Goal: Task Accomplishment & Management: Manage account settings

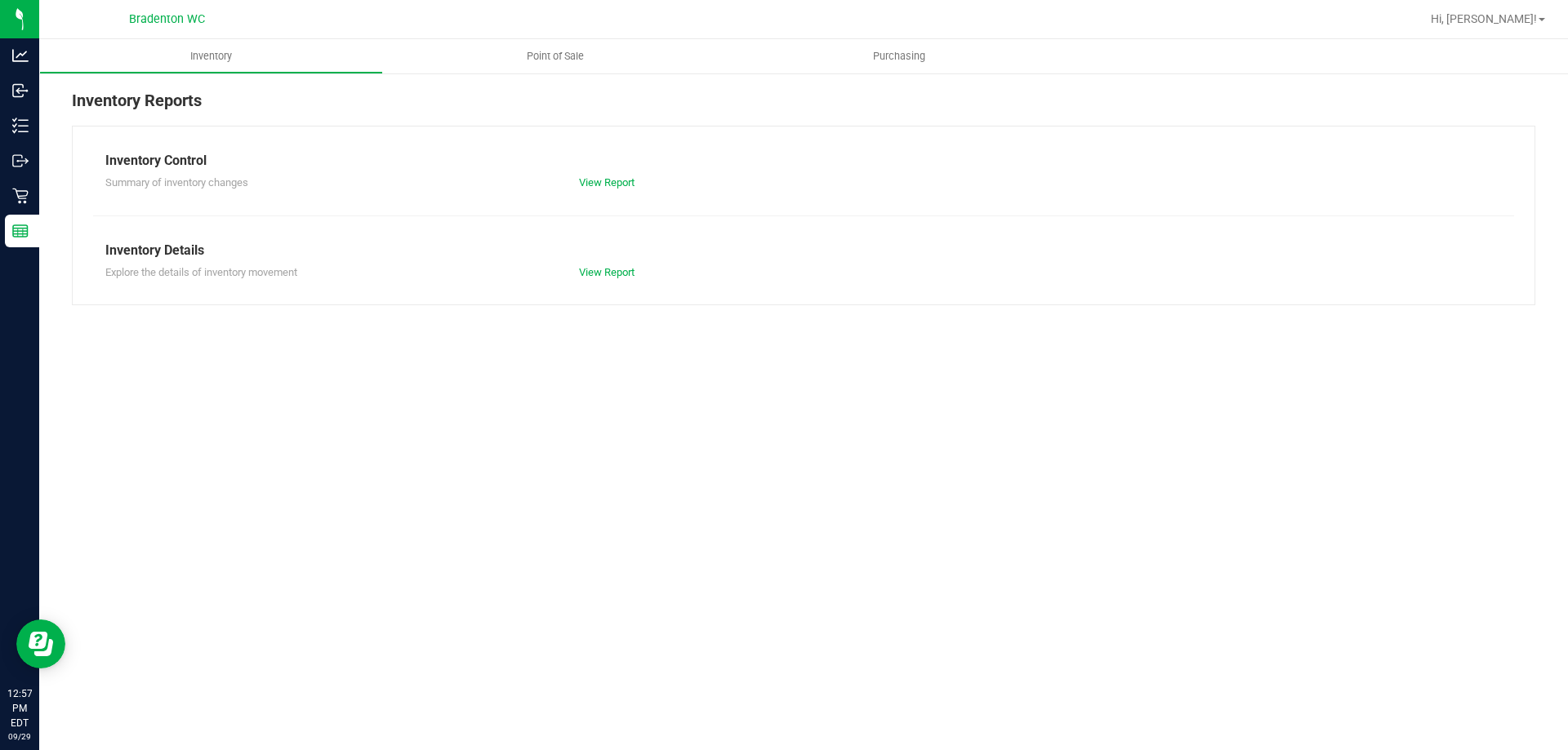
click at [558, 53] on span "Point of Sale" at bounding box center [555, 56] width 102 height 15
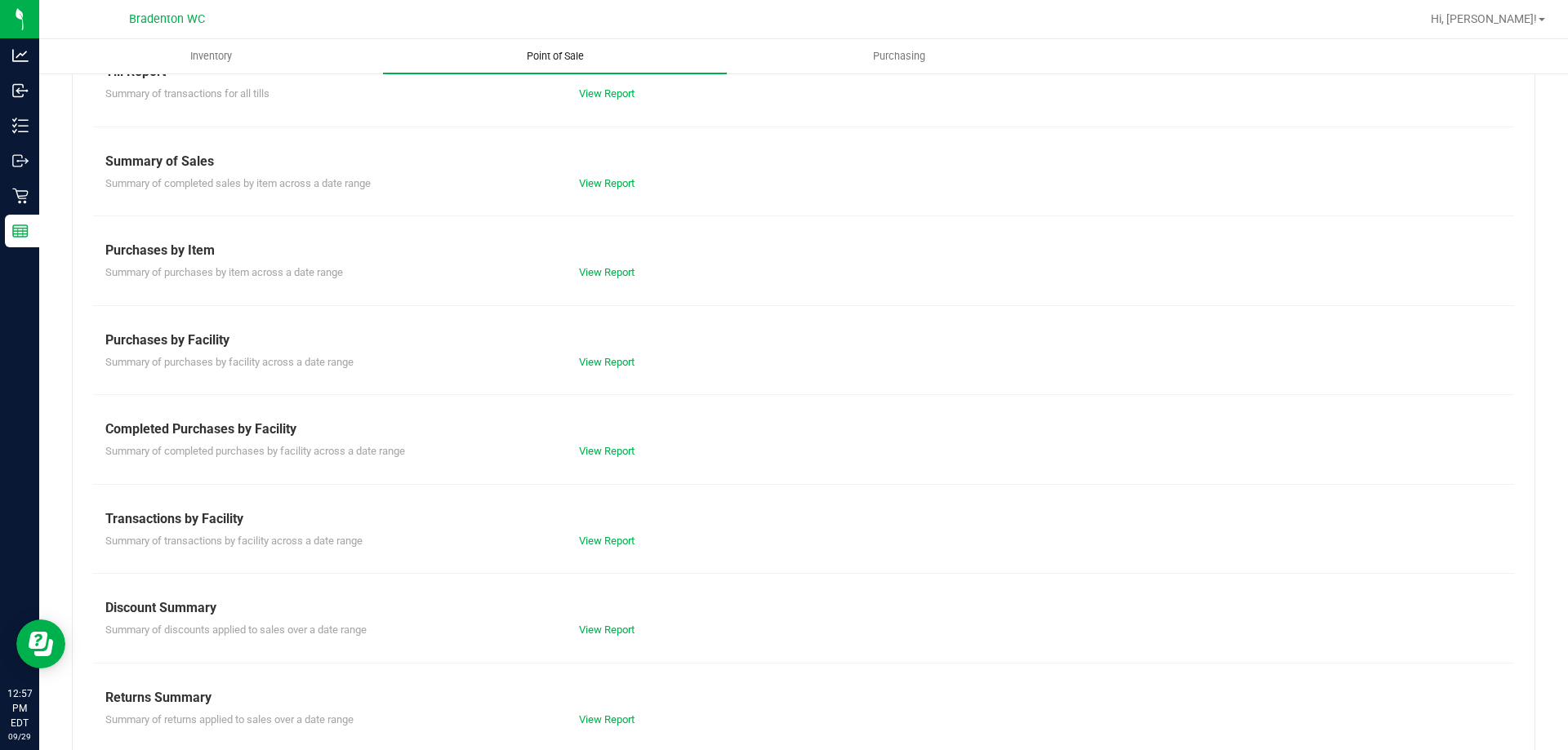
scroll to position [108, 0]
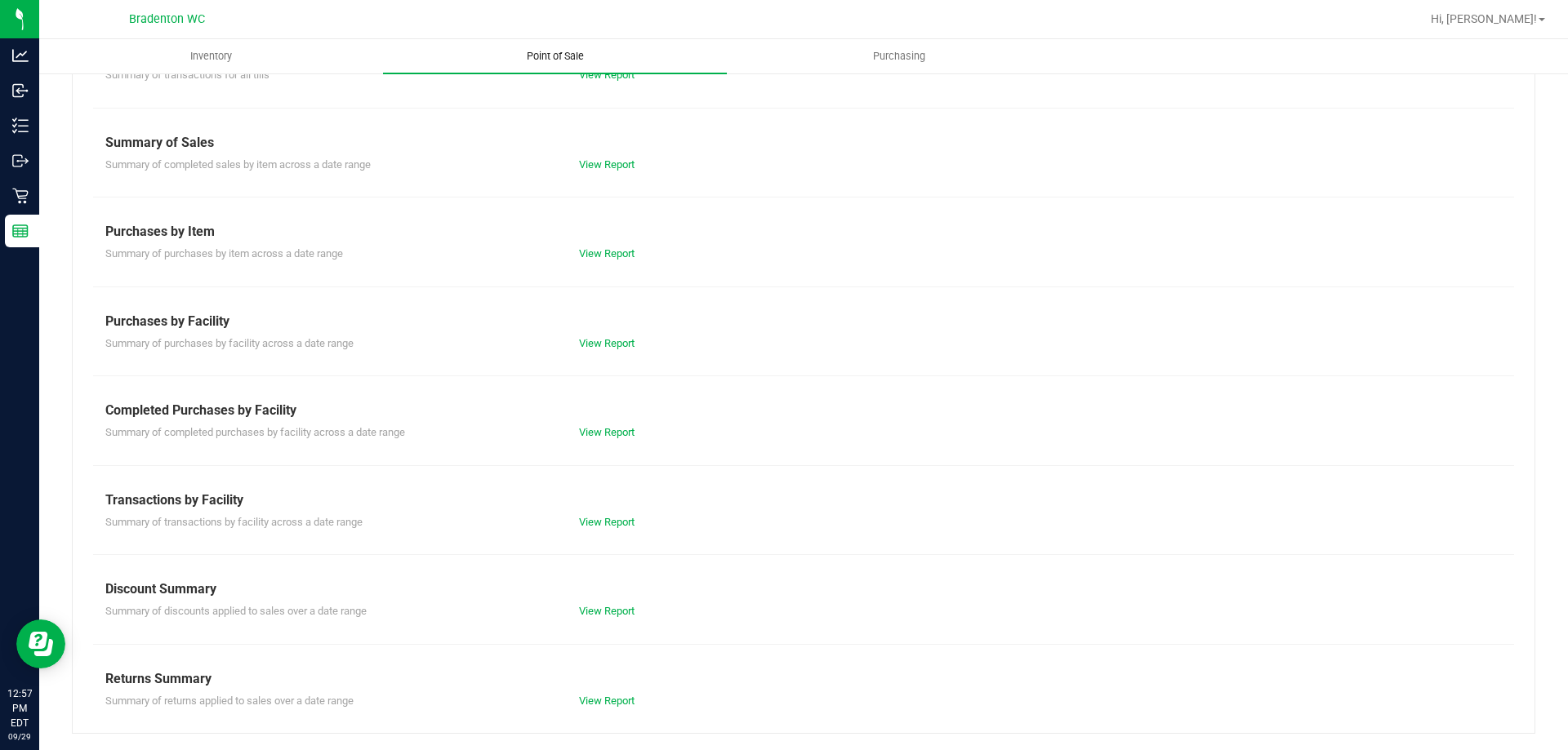
click at [612, 526] on link "View Report" at bounding box center [606, 521] width 55 height 12
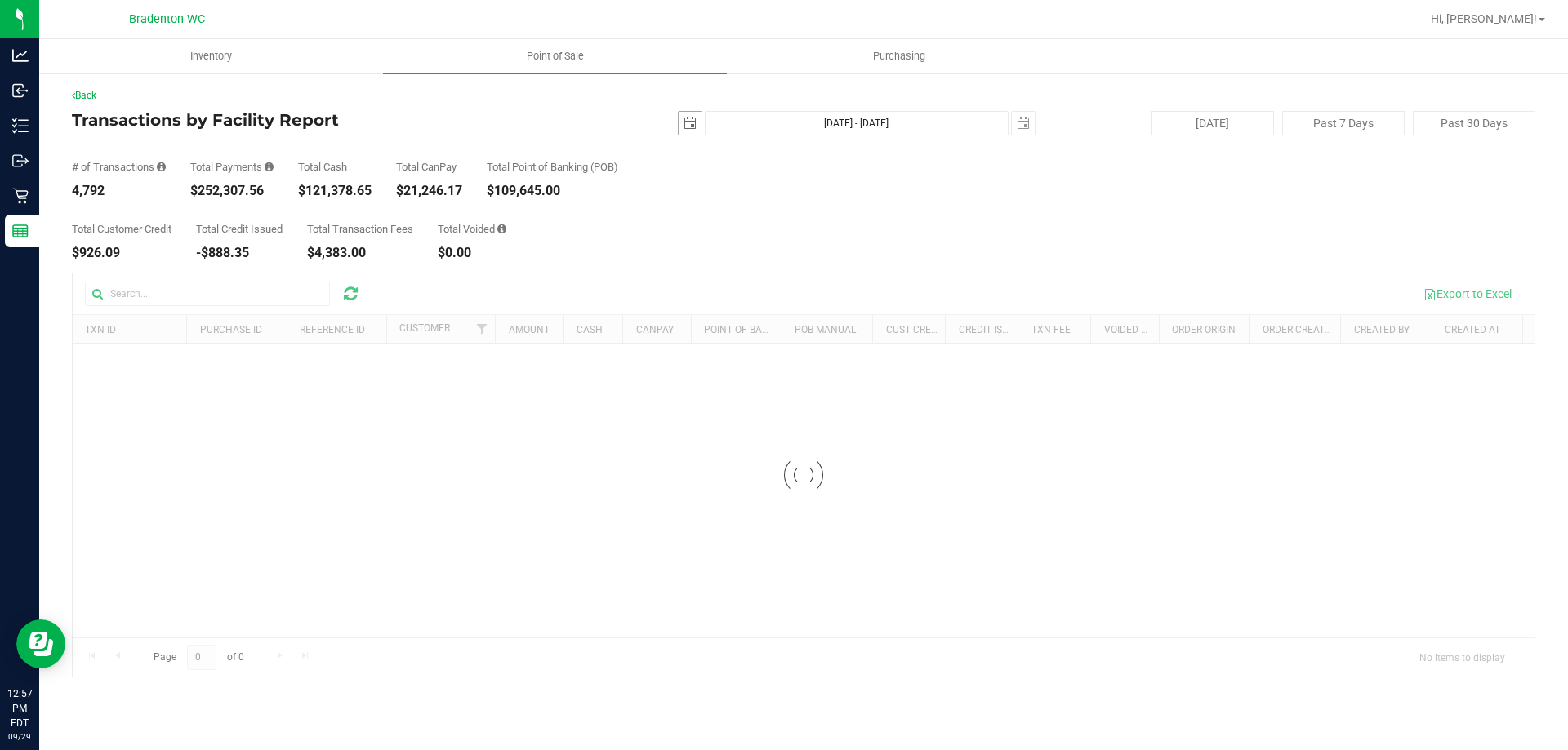
click at [690, 123] on span "select" at bounding box center [690, 123] width 13 height 13
click at [1004, 242] on div "Total Customer Credit $926.09 Total Credit Issued -$888.35 Total Transaction Fe…" at bounding box center [803, 229] width 1464 height 62
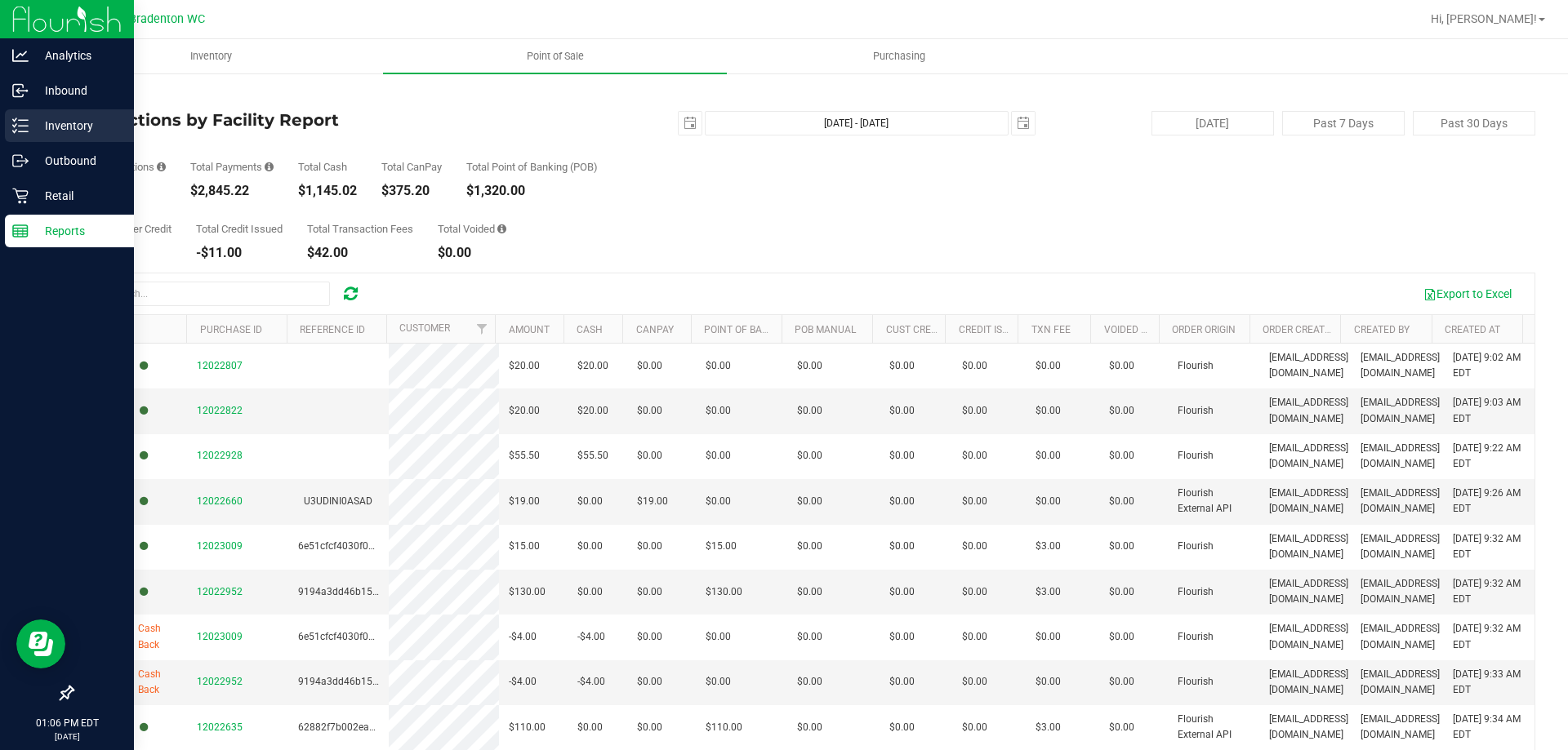
click at [23, 120] on line at bounding box center [24, 120] width 9 height 0
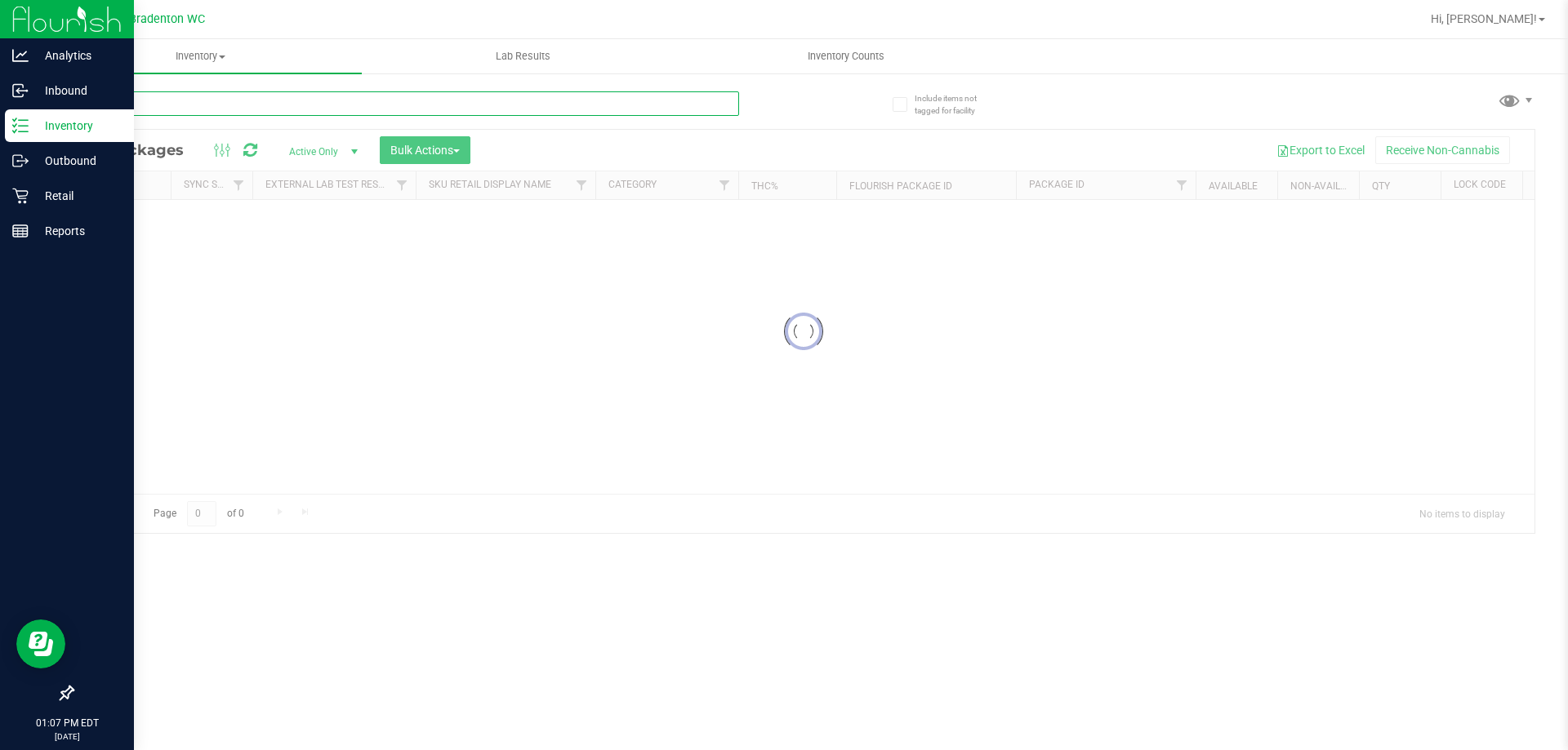
click at [526, 104] on input "text" at bounding box center [405, 103] width 667 height 24
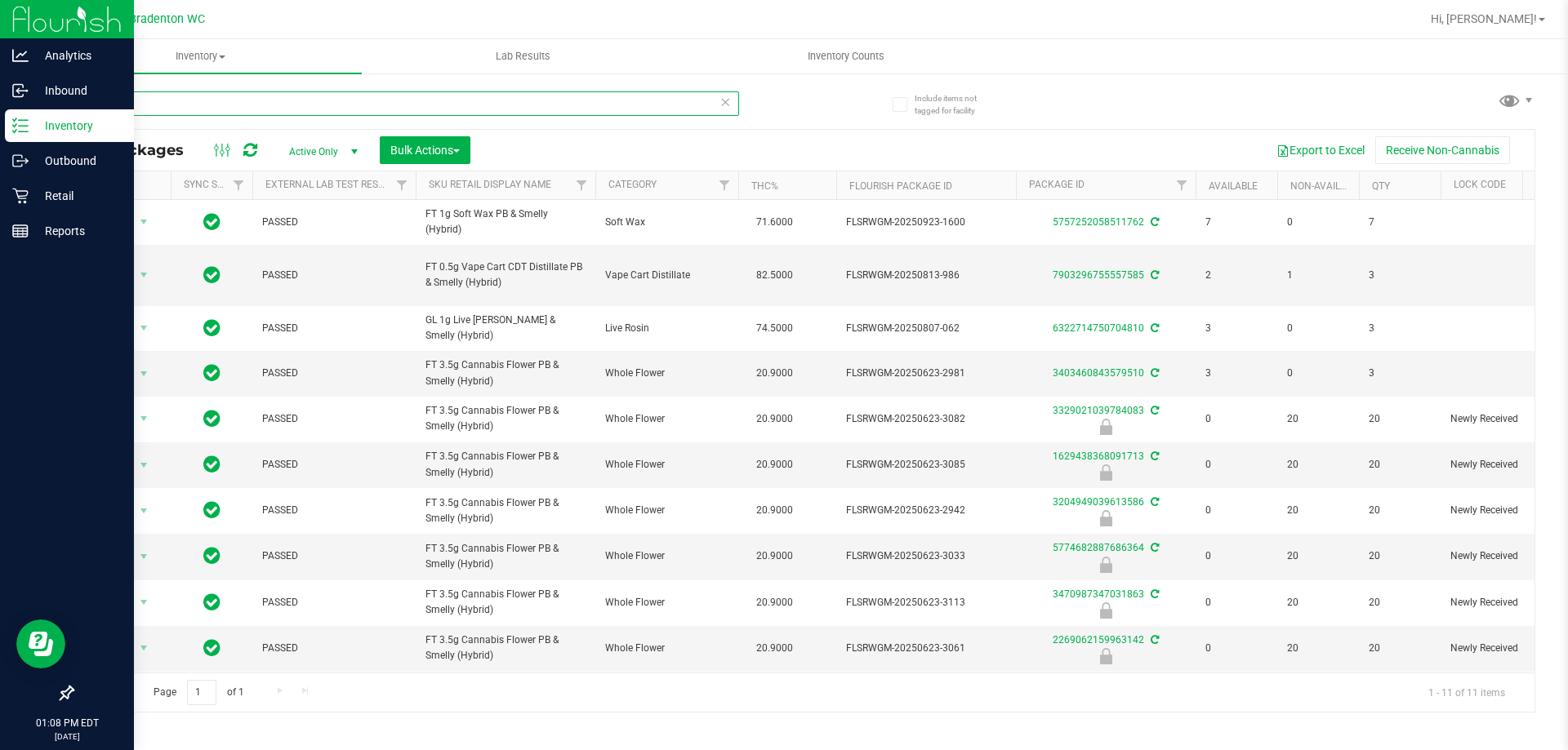
click at [239, 102] on input "pbs" at bounding box center [405, 103] width 667 height 24
type input "p"
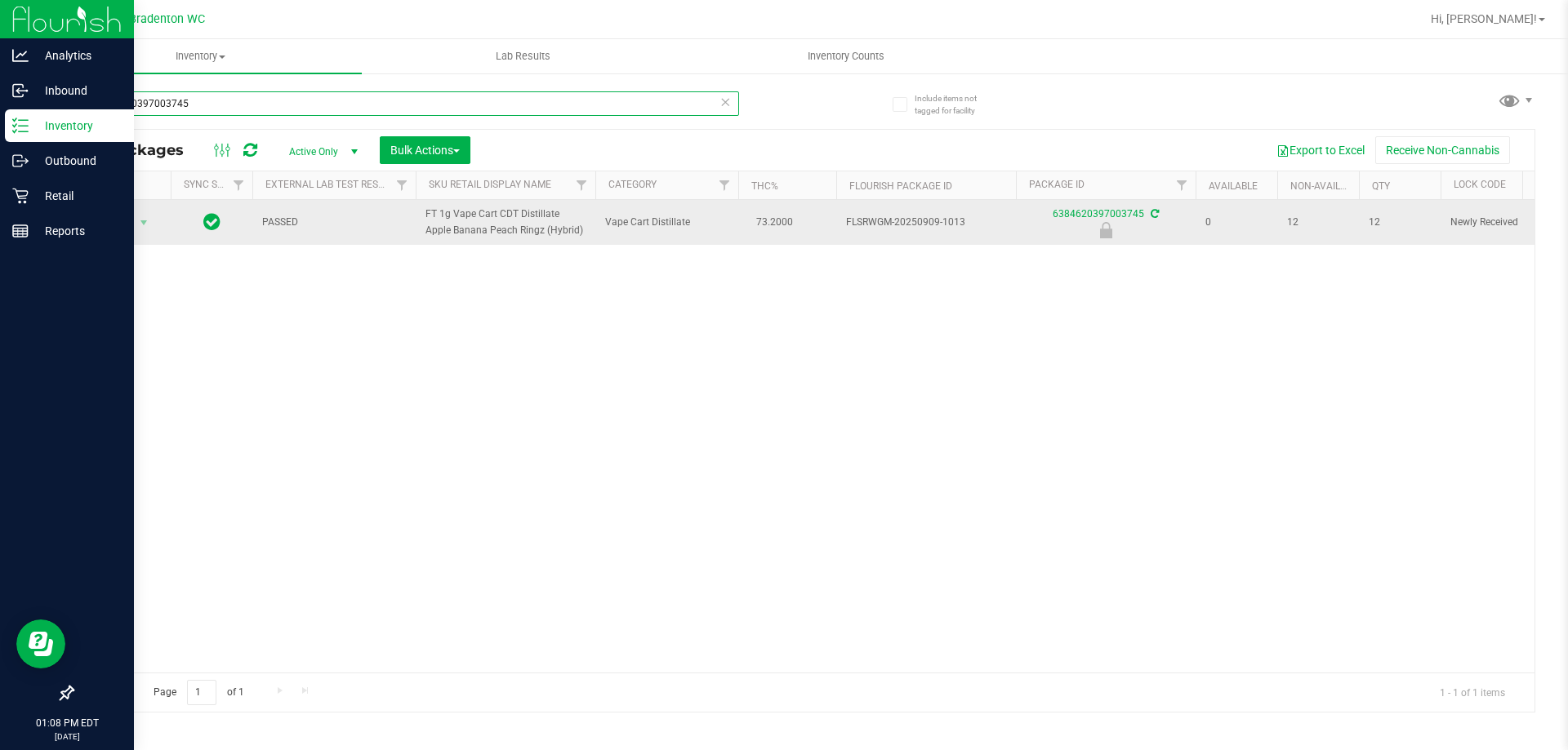
type input "6384620397003745"
click at [118, 219] on span "Action" at bounding box center [111, 222] width 44 height 23
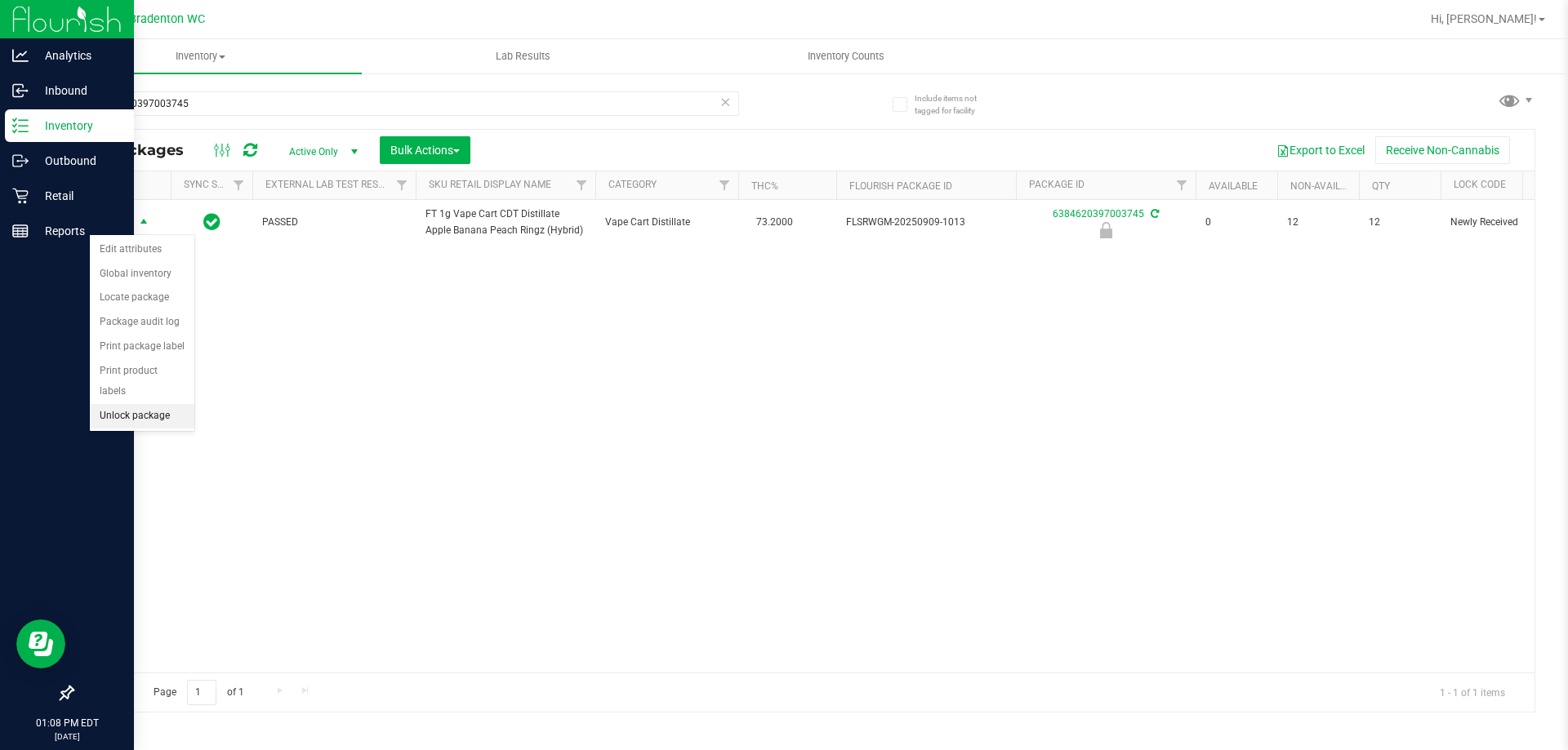
click at [125, 404] on li "Unlock package" at bounding box center [142, 415] width 104 height 24
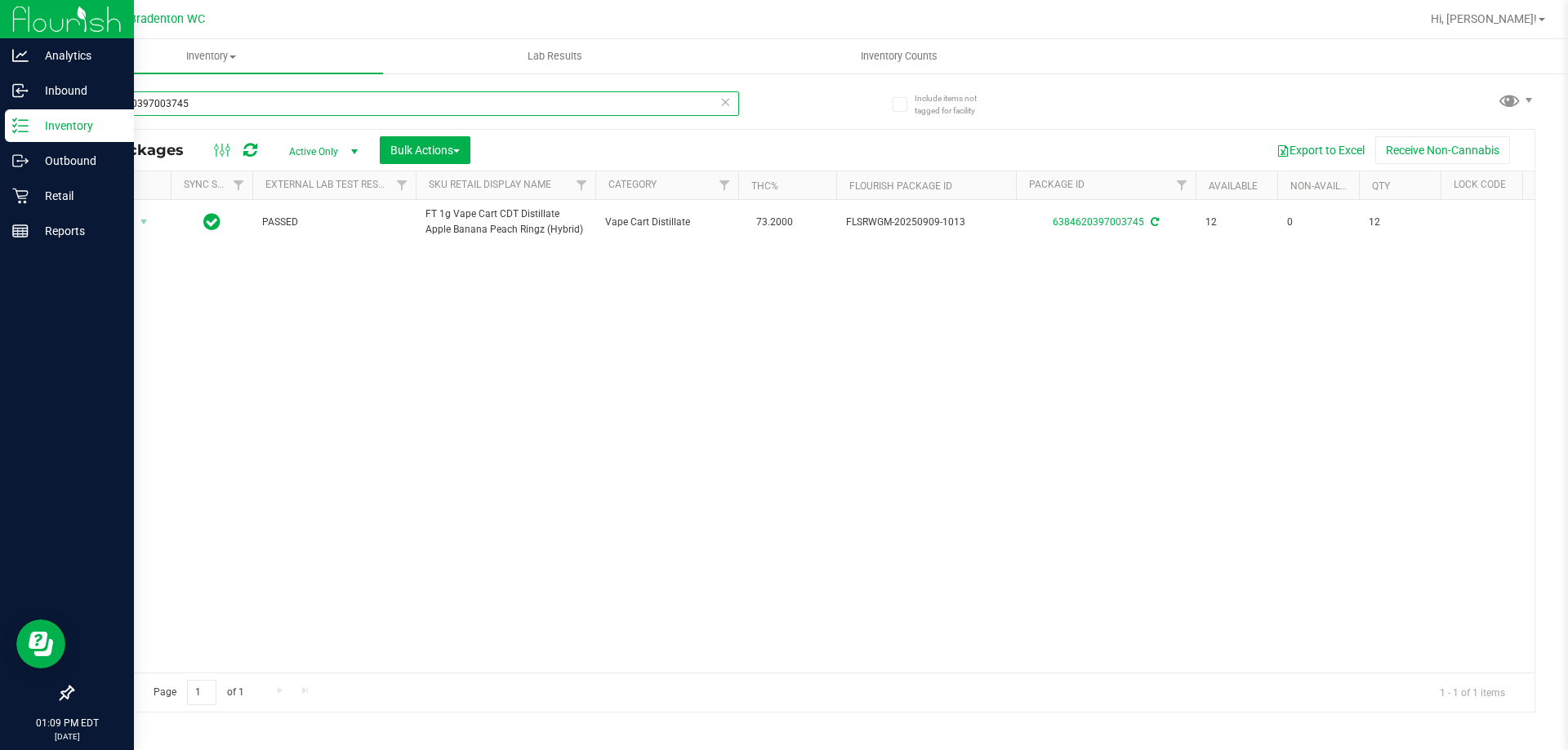
click at [706, 102] on input "6384620397003745" at bounding box center [405, 103] width 667 height 24
click at [730, 101] on icon at bounding box center [725, 102] width 12 height 20
click at [679, 105] on input "text" at bounding box center [405, 103] width 667 height 24
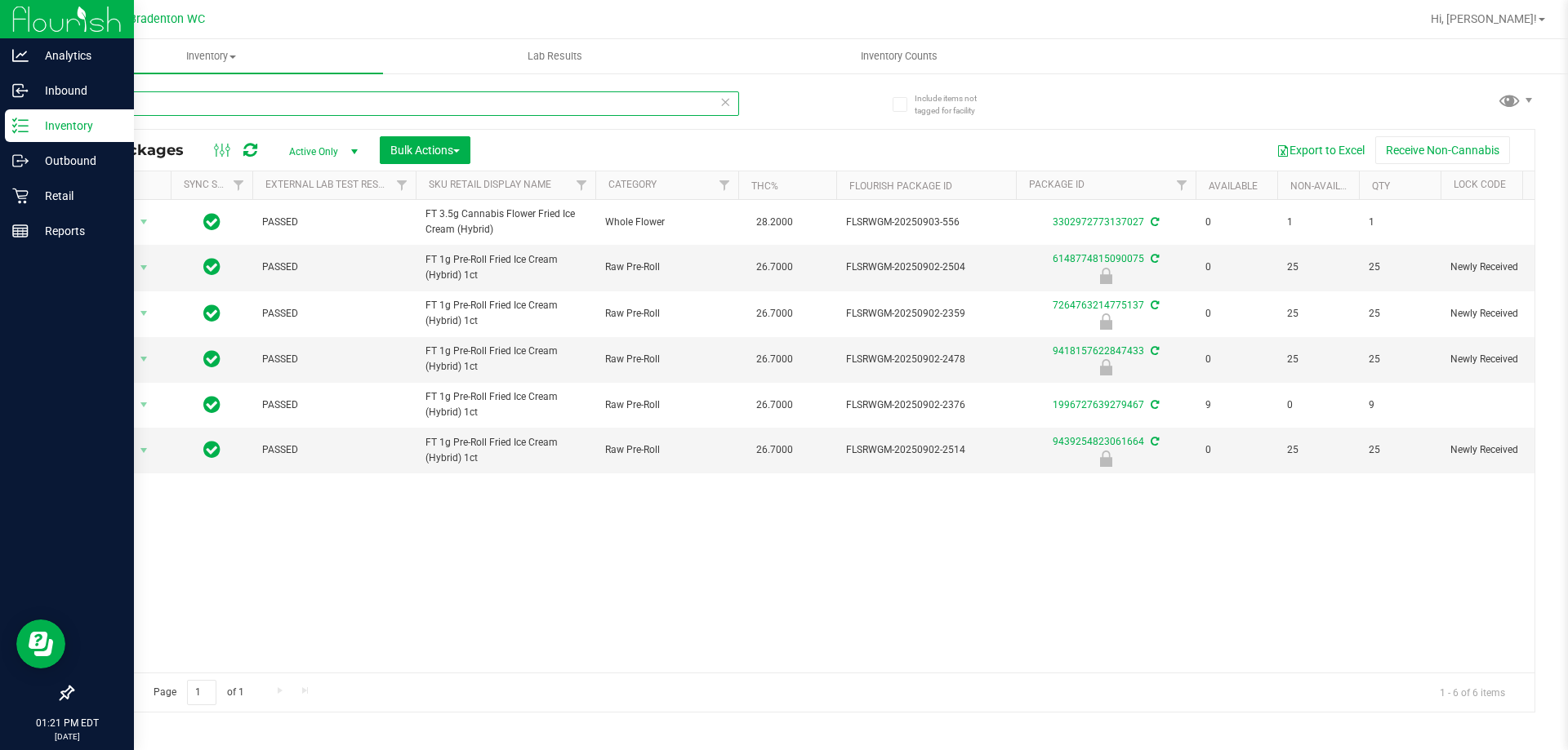
type input "fic"
click at [8, 196] on div "Retail" at bounding box center [69, 196] width 129 height 33
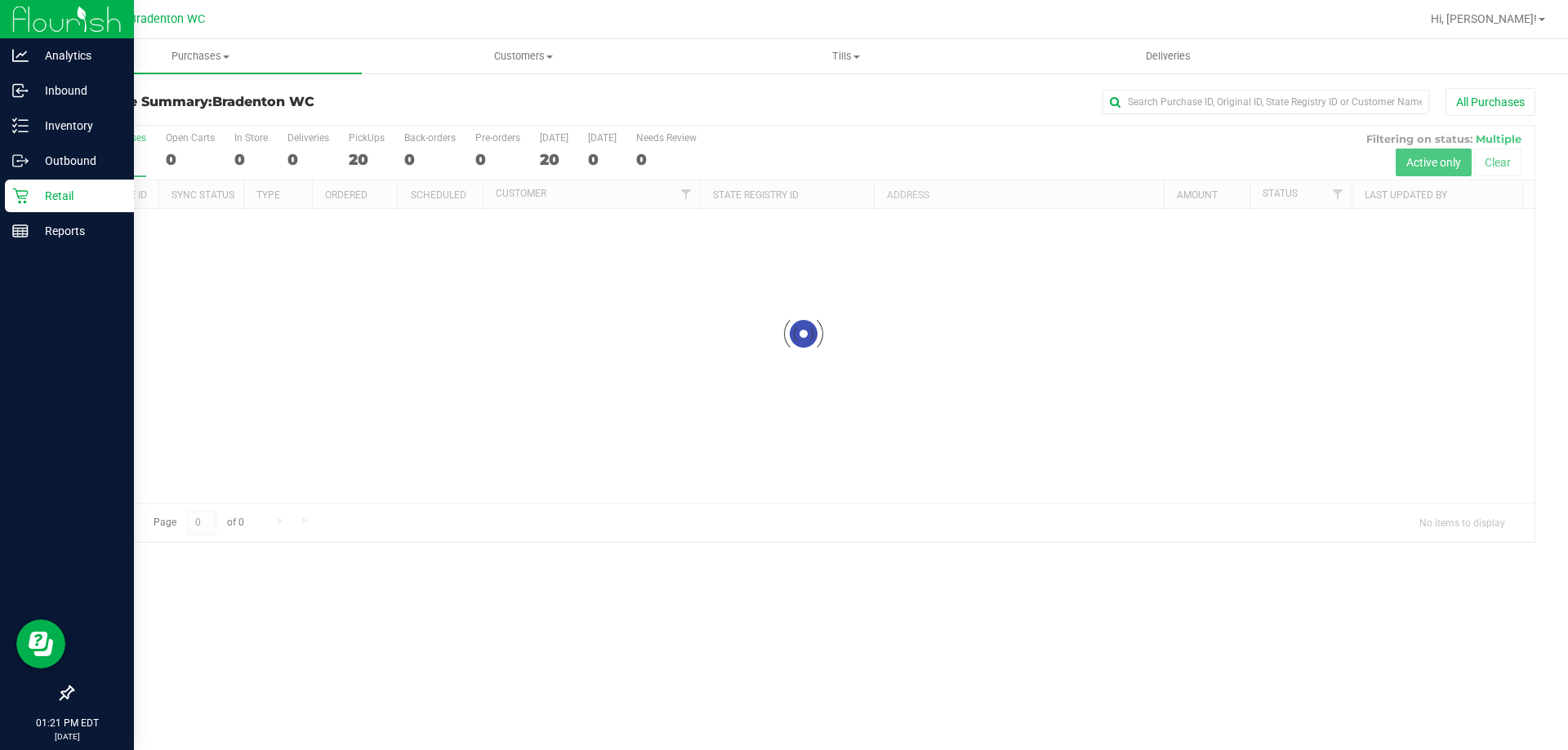
click at [363, 151] on div at bounding box center [803, 334] width 1462 height 416
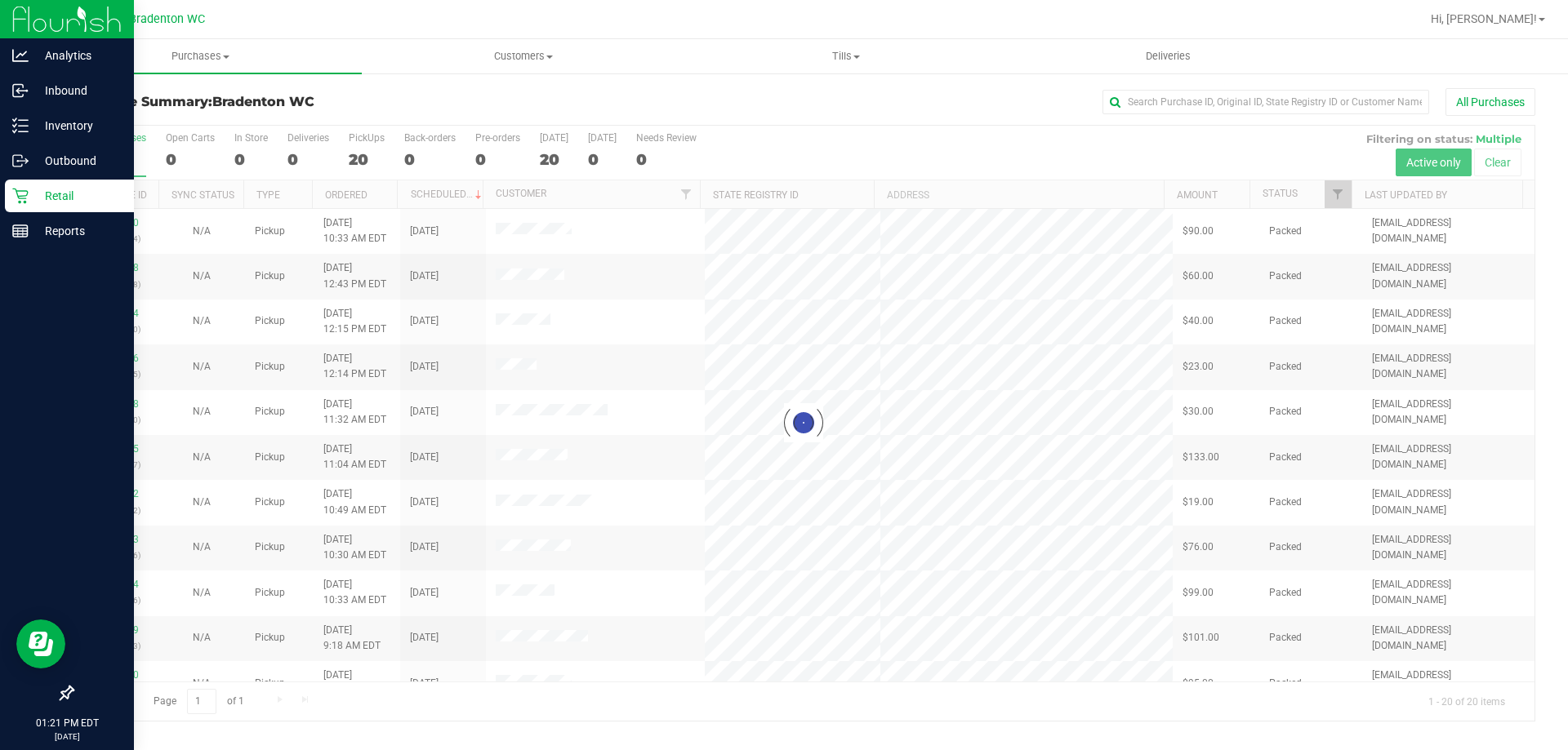
click at [377, 148] on div at bounding box center [803, 424] width 1462 height 595
